Goal: Task Accomplishment & Management: Manage account settings

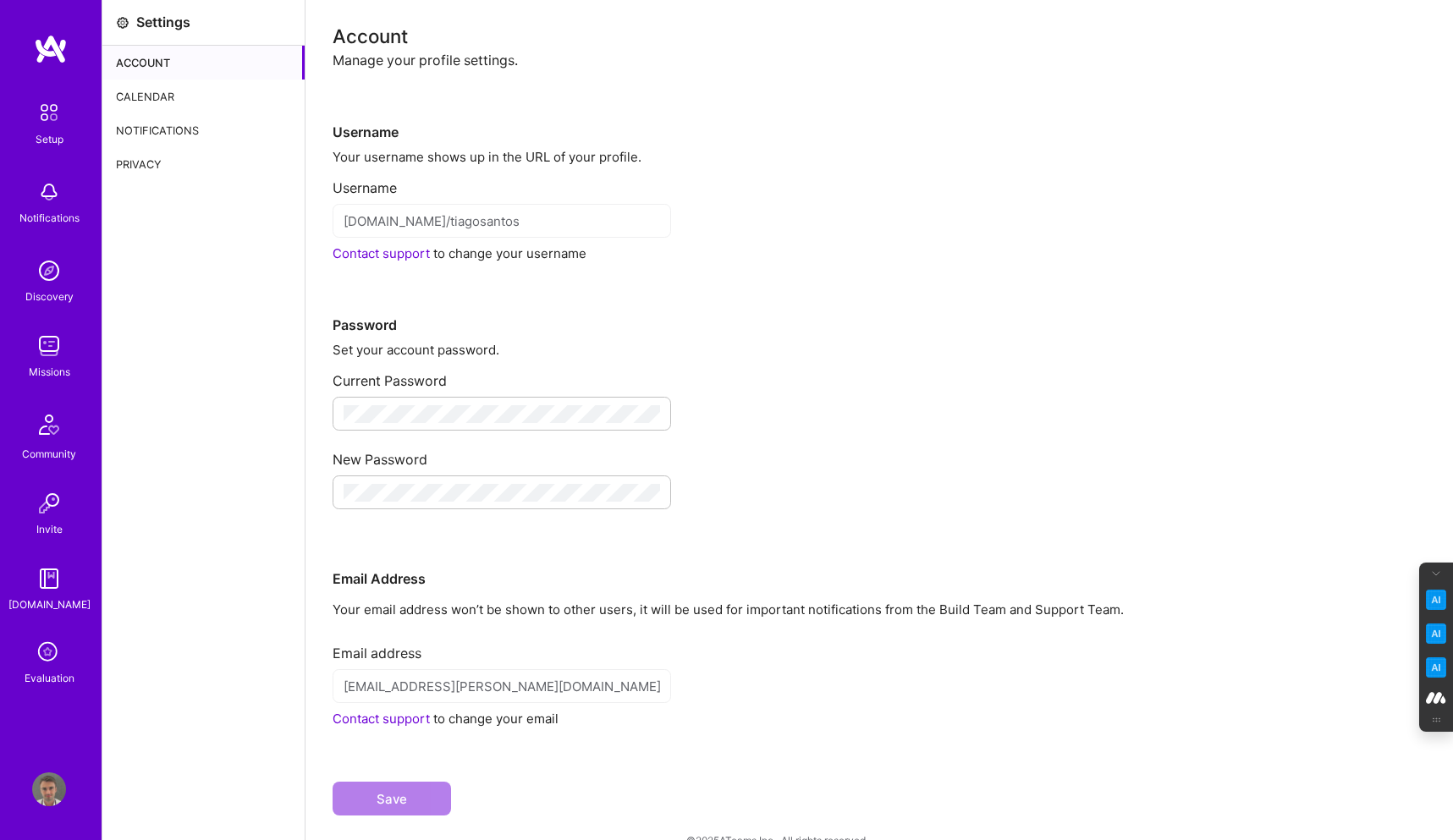
click at [193, 97] on div "Calendar" at bounding box center [203, 97] width 202 height 34
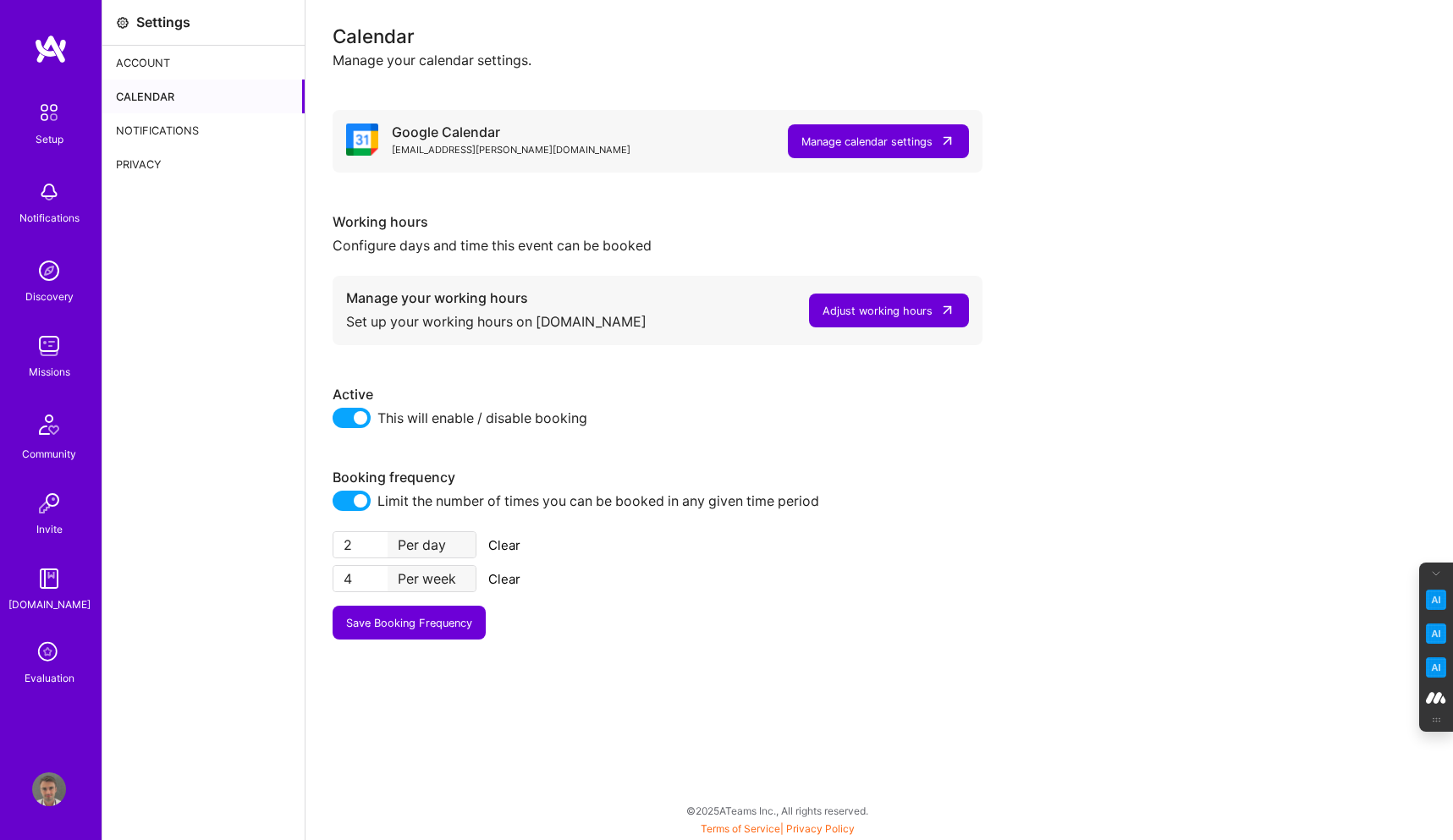
click at [53, 778] on img at bounding box center [49, 789] width 34 height 34
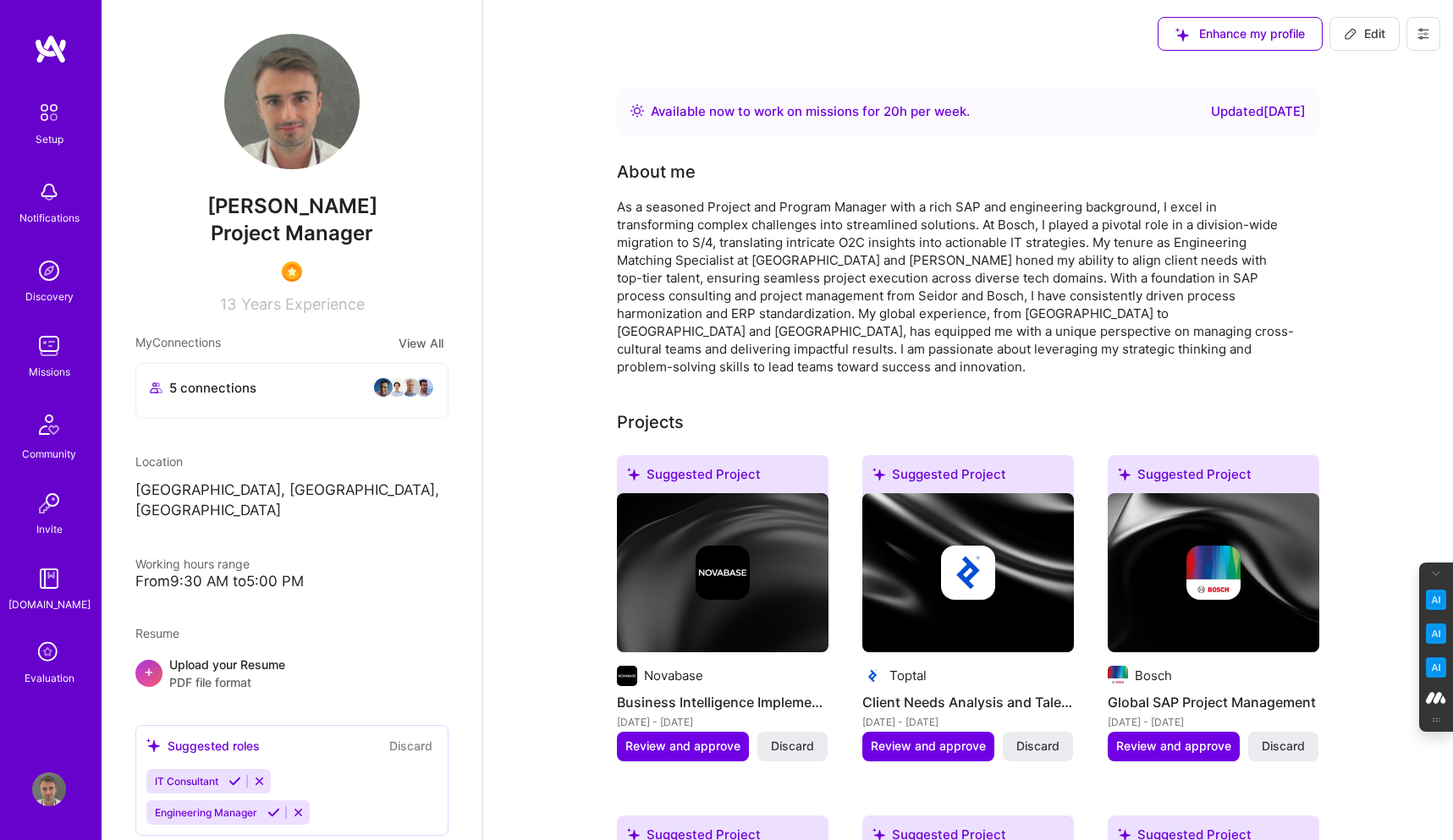
click at [1427, 41] on button at bounding box center [1424, 34] width 34 height 34
click at [1367, 160] on button "Log Out" at bounding box center [1376, 158] width 127 height 43
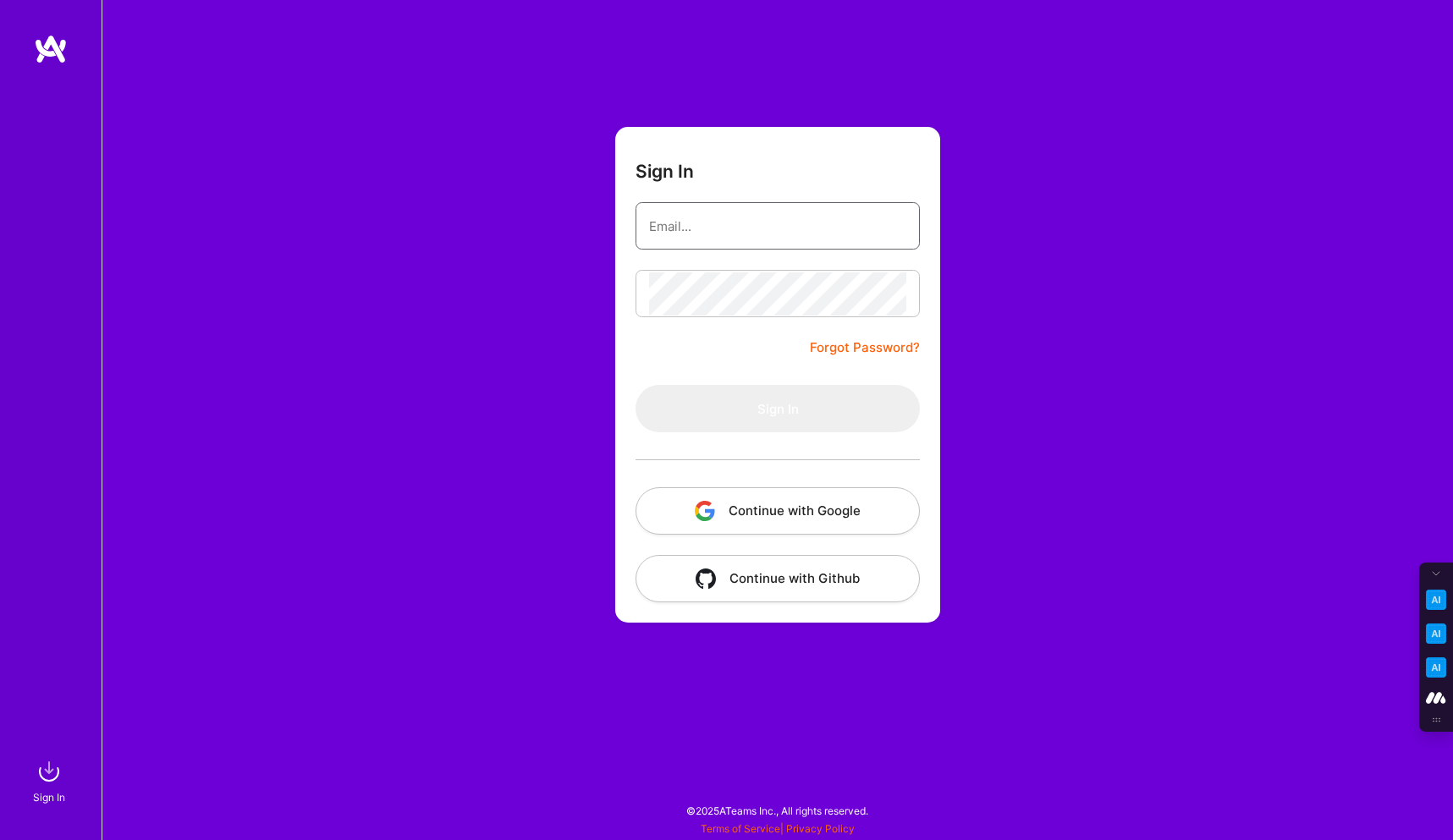
click at [661, 234] on input "email" at bounding box center [777, 226] width 257 height 43
type input "tanya@a.team"
click at [793, 511] on button "Continue with Google" at bounding box center [777, 510] width 285 height 47
